Goal: Transaction & Acquisition: Purchase product/service

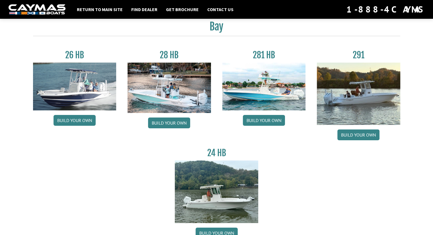
scroll to position [28, 0]
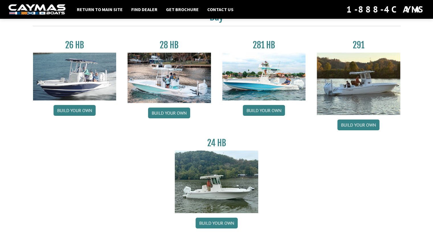
click at [231, 159] on img at bounding box center [216, 182] width 83 height 62
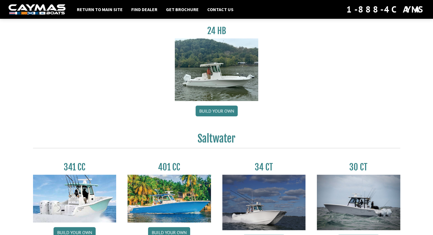
scroll to position [142, 0]
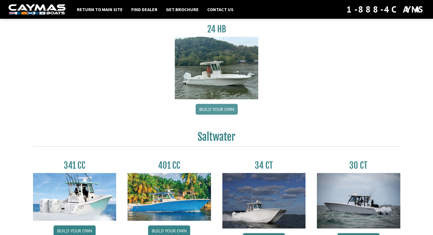
click at [221, 107] on link "Build your own" at bounding box center [216, 109] width 42 height 11
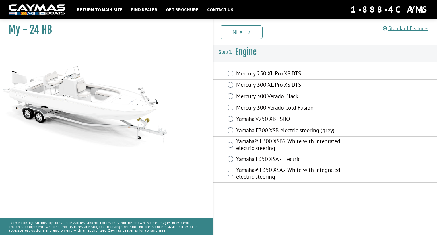
click at [236, 145] on label "Yamaha® F300 XSB2 White with integrated electric steering" at bounding box center [296, 145] width 121 height 15
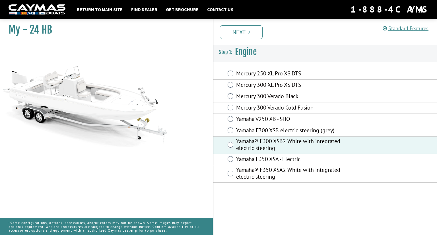
click at [395, 32] on div "Standard Features" at bounding box center [408, 28] width 50 height 11
click at [254, 39] on div "Prev Next" at bounding box center [325, 32] width 224 height 26
click at [232, 37] on link "Next" at bounding box center [241, 32] width 43 height 14
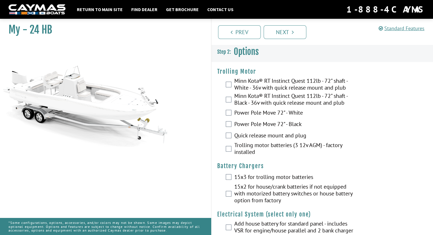
click at [231, 116] on div "Power Pole Move 72" - White" at bounding box center [322, 113] width 222 height 11
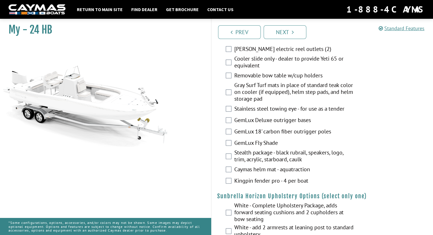
scroll to position [882, 0]
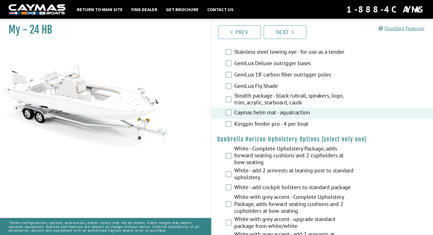
click at [248, 97] on label "Stealth package - black rubrail, speakers, logo, trim, acrylic, starboard, caulk" at bounding box center [293, 99] width 119 height 15
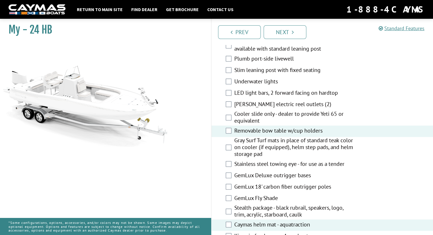
scroll to position [768, 0]
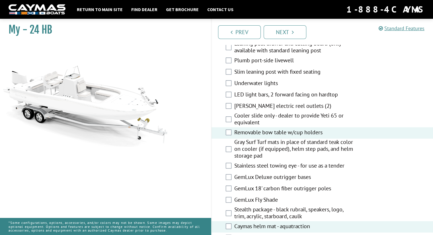
click at [233, 118] on div "Cooler slide only - dealer to provide Yeti 65 or equivalent" at bounding box center [322, 119] width 222 height 15
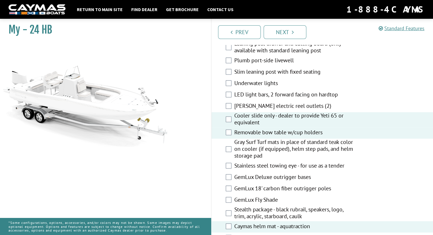
click at [229, 110] on div "[PERSON_NAME] electric reel outlets (2)" at bounding box center [322, 106] width 222 height 11
click at [228, 108] on div "[PERSON_NAME] electric reel outlets (2)" at bounding box center [322, 106] width 222 height 11
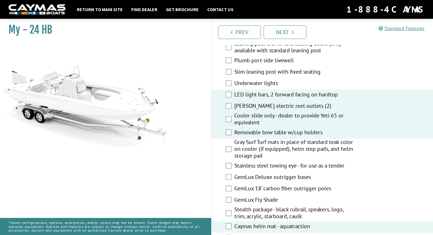
click at [225, 88] on div "Underwater lights" at bounding box center [322, 83] width 222 height 11
click at [227, 86] on div "Underwater lights" at bounding box center [322, 83] width 222 height 11
click at [228, 86] on div "Underwater lights" at bounding box center [322, 83] width 222 height 11
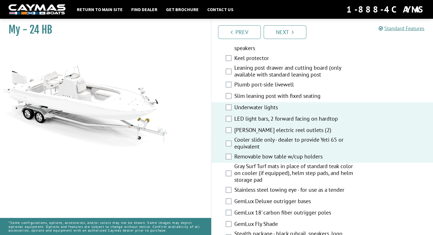
scroll to position [711, 0]
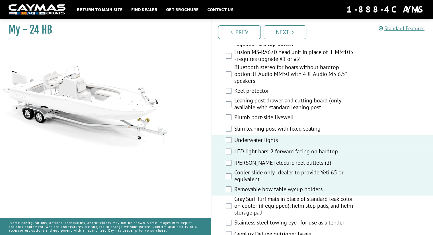
click at [418, 32] on div "Standard Features" at bounding box center [403, 28] width 50 height 11
click at [415, 32] on div "Standard Features" at bounding box center [403, 28] width 50 height 11
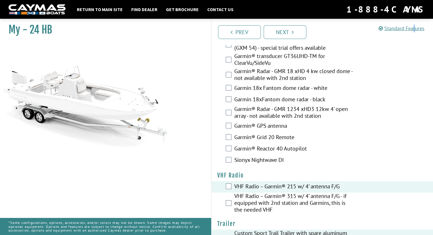
scroll to position [1329, 0]
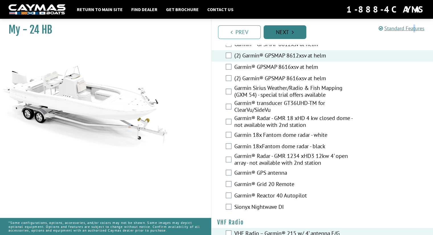
click at [289, 34] on link "Next" at bounding box center [284, 32] width 43 height 14
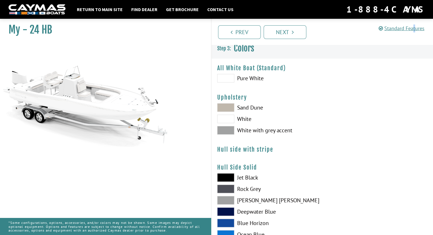
scroll to position [0, 0]
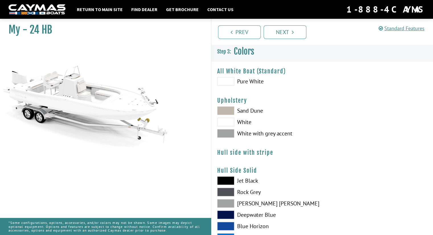
click at [226, 134] on span at bounding box center [225, 133] width 17 height 9
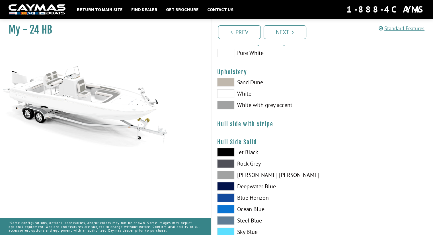
scroll to position [85, 0]
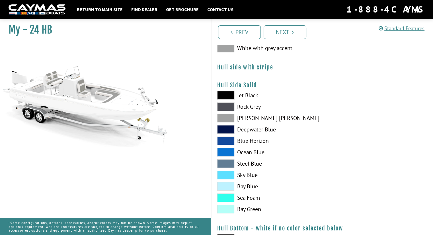
click at [226, 117] on span at bounding box center [225, 118] width 17 height 9
click at [227, 117] on span at bounding box center [225, 118] width 17 height 9
click at [227, 118] on span at bounding box center [225, 118] width 17 height 9
click at [231, 110] on span at bounding box center [225, 106] width 17 height 9
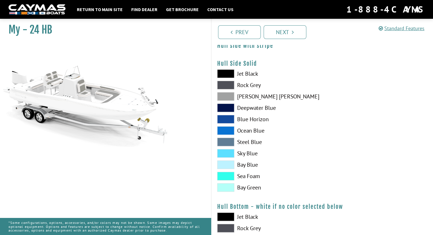
scroll to position [171, 0]
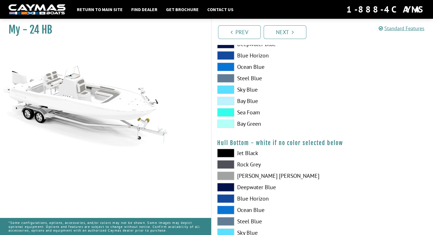
click at [223, 175] on span at bounding box center [225, 176] width 17 height 9
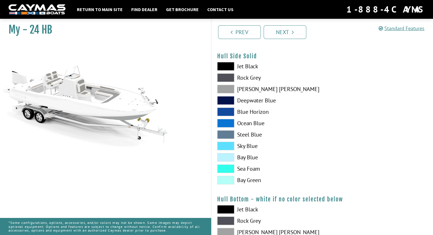
scroll to position [114, 0]
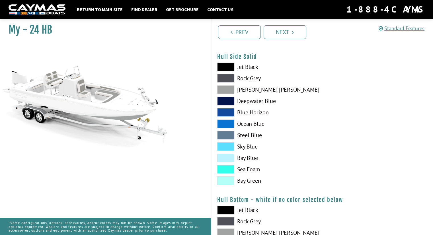
click at [229, 93] on span at bounding box center [225, 89] width 17 height 9
click at [228, 91] on span at bounding box center [225, 89] width 17 height 9
click at [232, 90] on span at bounding box center [225, 89] width 17 height 9
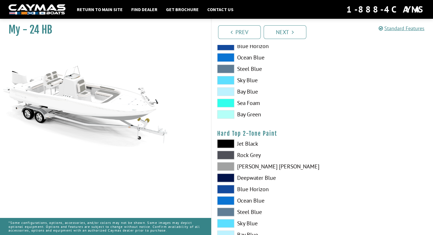
scroll to position [341, 0]
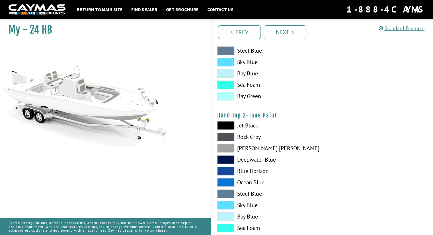
click at [221, 143] on div "Jet Black Rock Grey Dove Gray Deepwater Blue Blue Horizon Ocean Blue" at bounding box center [266, 183] width 111 height 125
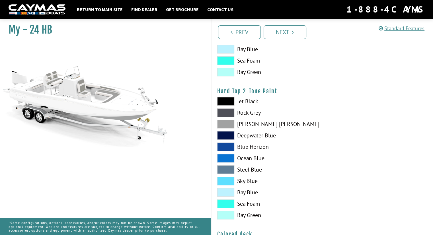
scroll to position [384, 0]
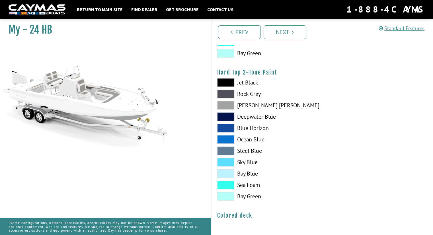
click at [221, 106] on span at bounding box center [225, 105] width 17 height 9
drag, startPoint x: 333, startPoint y: 191, endPoint x: 324, endPoint y: 183, distance: 12.9
click at [333, 185] on div at bounding box center [377, 140] width 111 height 125
click at [295, 39] on div "Prev Next" at bounding box center [322, 32] width 222 height 26
click at [289, 34] on link "Next" at bounding box center [284, 32] width 43 height 14
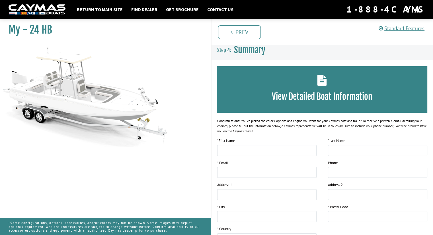
scroll to position [0, 0]
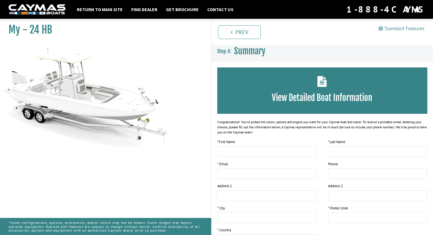
click at [411, 30] on link "Standard Features" at bounding box center [401, 28] width 46 height 7
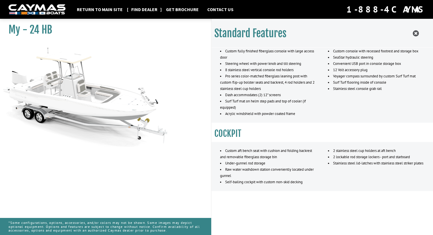
click at [147, 9] on link "Find Dealer" at bounding box center [144, 9] width 32 height 7
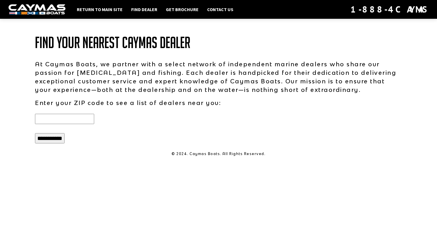
drag, startPoint x: 65, startPoint y: 121, endPoint x: 61, endPoint y: 118, distance: 4.6
click at [64, 120] on input "text" at bounding box center [64, 119] width 59 height 10
type input "*****"
click at [56, 141] on input "**********" at bounding box center [50, 138] width 30 height 10
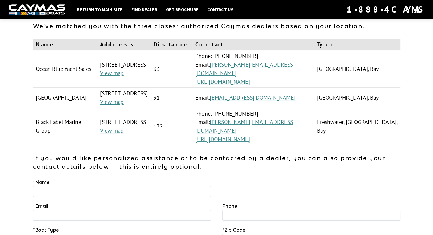
scroll to position [28, 0]
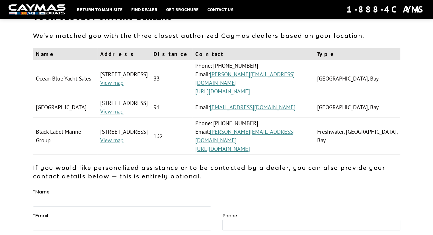
click at [250, 92] on link "https://www.oceanblueyachtsales.com/" at bounding box center [222, 91] width 55 height 7
click at [250, 94] on link "https://www.oceanblueyachtsales.com/" at bounding box center [222, 91] width 55 height 7
